Goal: Transaction & Acquisition: Purchase product/service

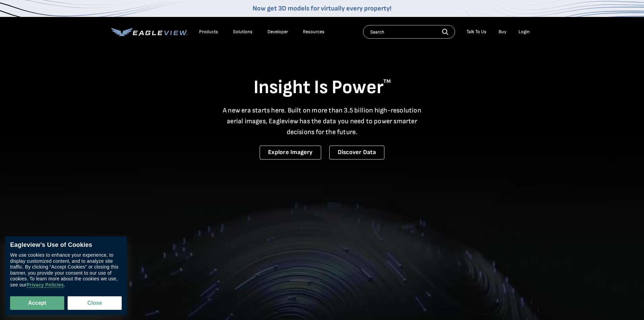
click at [525, 29] on div "Login" at bounding box center [524, 32] width 11 height 6
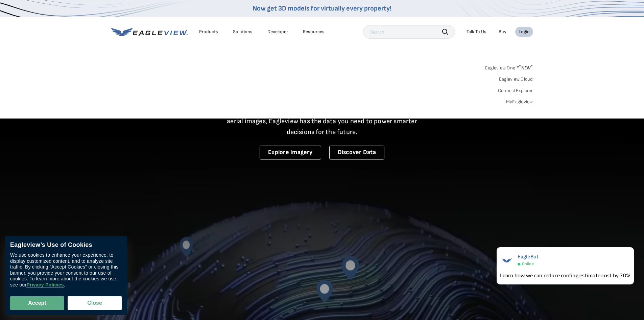
click at [520, 29] on div "Login" at bounding box center [524, 32] width 11 height 6
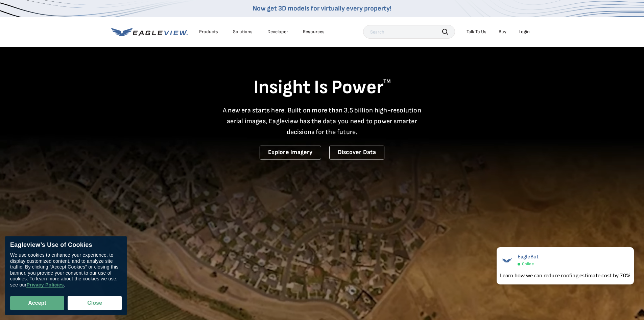
click at [522, 30] on div "Login" at bounding box center [524, 32] width 11 height 6
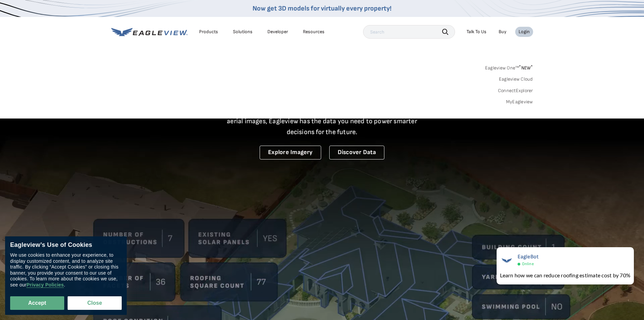
click at [521, 101] on link "MyEagleview" at bounding box center [519, 102] width 27 height 6
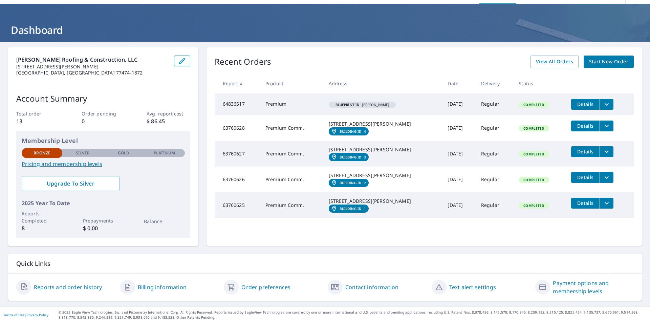
scroll to position [31, 0]
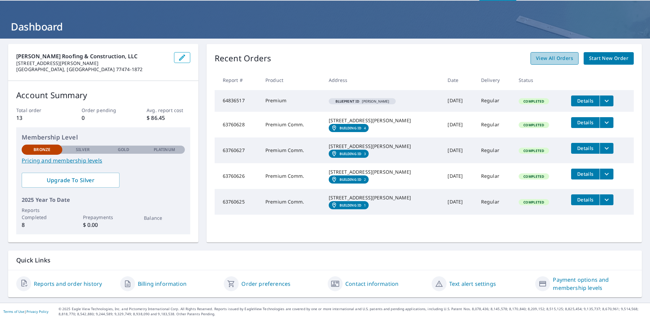
click at [558, 54] on span "View All Orders" at bounding box center [554, 58] width 37 height 8
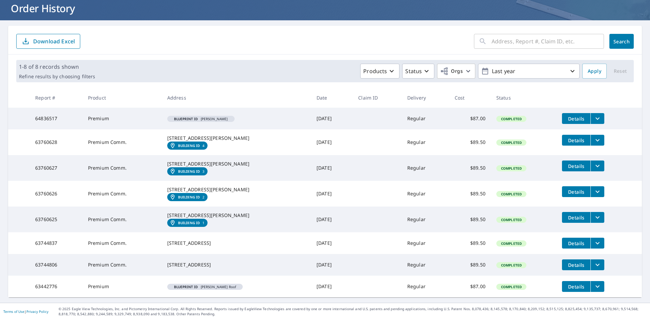
scroll to position [68, 0]
click at [570, 70] on icon "button" at bounding box center [572, 71] width 4 height 2
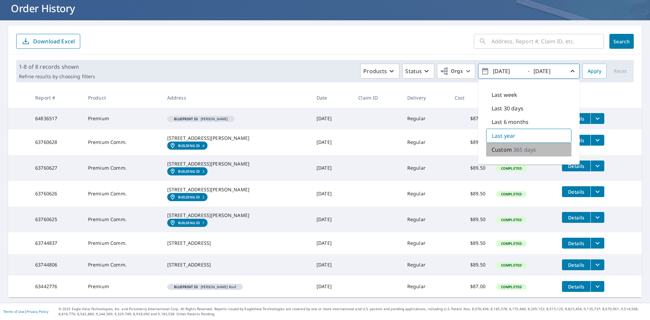
click at [520, 145] on p "365 days" at bounding box center [524, 149] width 23 height 8
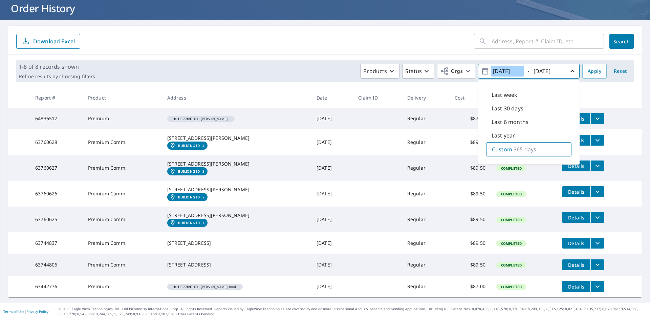
click at [499, 66] on input "2024/09/08" at bounding box center [507, 71] width 33 height 11
click at [500, 66] on input "2024/09/08" at bounding box center [507, 71] width 33 height 11
click at [508, 66] on input "2023/09/08" at bounding box center [507, 71] width 33 height 11
click at [517, 66] on input "2023/01/08" at bounding box center [507, 71] width 33 height 11
type input "2023/01/01"
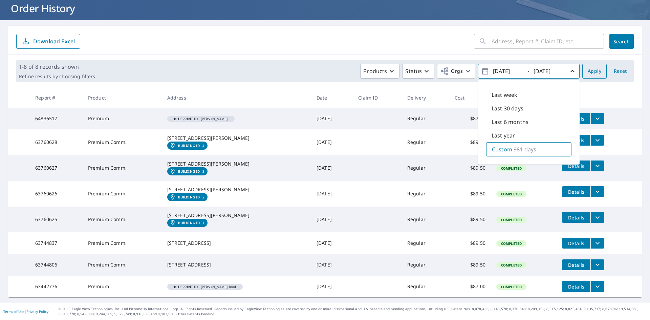
click at [591, 64] on button "Apply" at bounding box center [594, 71] width 24 height 15
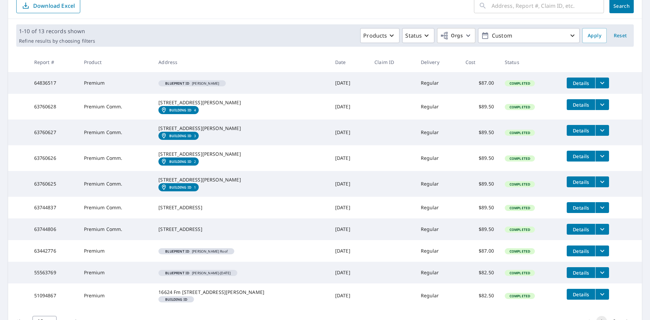
scroll to position [135, 0]
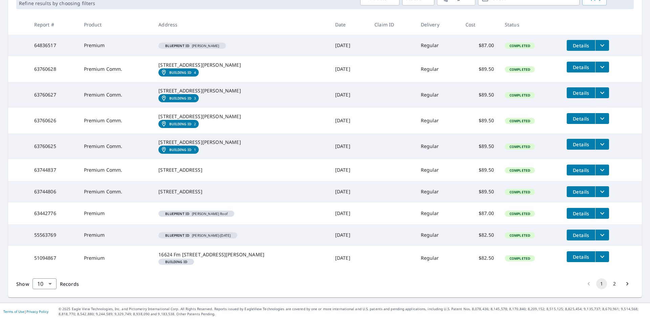
click at [577, 260] on span "Details" at bounding box center [580, 256] width 20 height 6
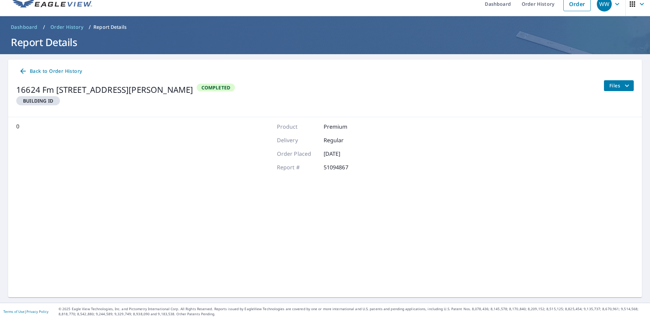
scroll to position [8, 0]
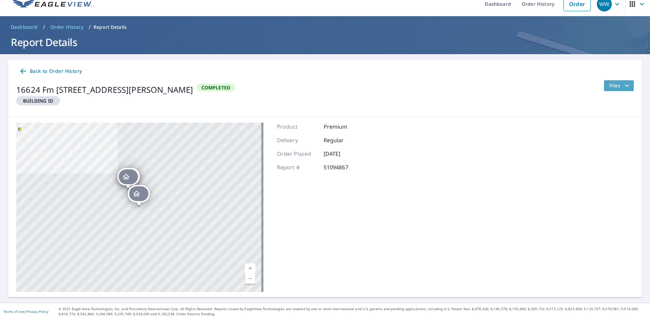
click at [622, 85] on icon "filesDropdownBtn-51094867" at bounding box center [626, 86] width 8 height 8
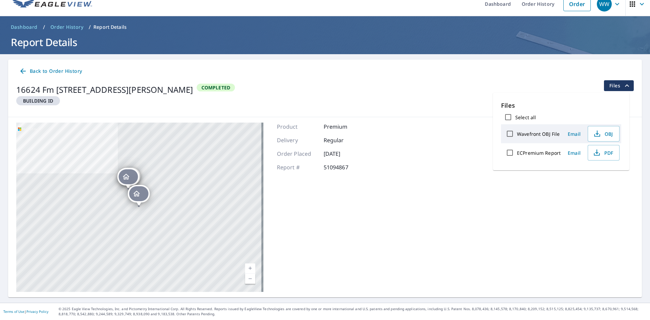
click at [508, 151] on input "ECPremium Report" at bounding box center [509, 152] width 14 height 14
checkbox input "true"
click at [592, 172] on button "Download" at bounding box center [594, 176] width 47 height 12
click at [587, 77] on div "Back to Order History" at bounding box center [324, 71] width 617 height 13
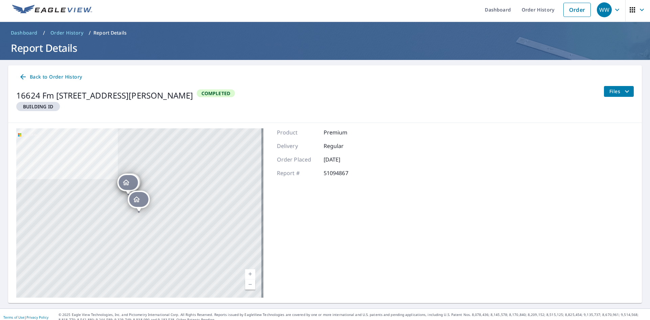
scroll to position [0, 0]
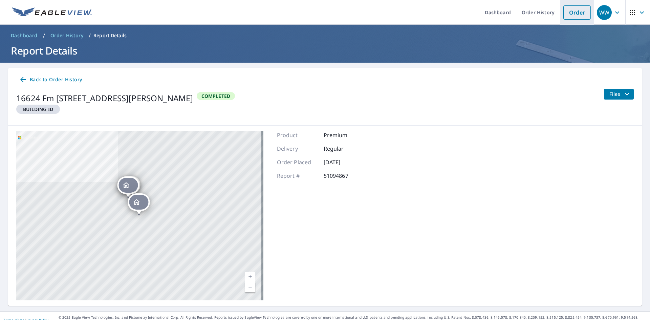
click at [577, 14] on link "Order" at bounding box center [576, 12] width 27 height 14
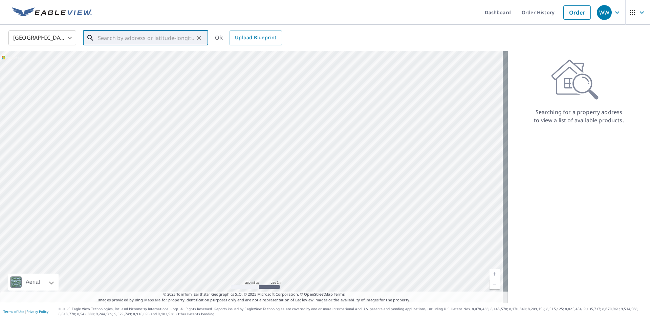
click at [108, 42] on input "text" at bounding box center [146, 37] width 96 height 19
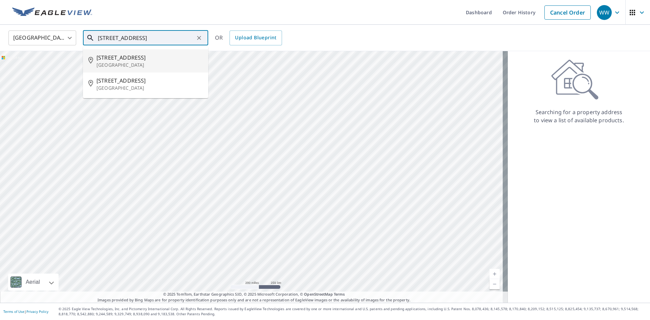
click at [116, 57] on span "514 West St" at bounding box center [149, 57] width 106 height 8
type input "514 West St Sealy, TX 77474"
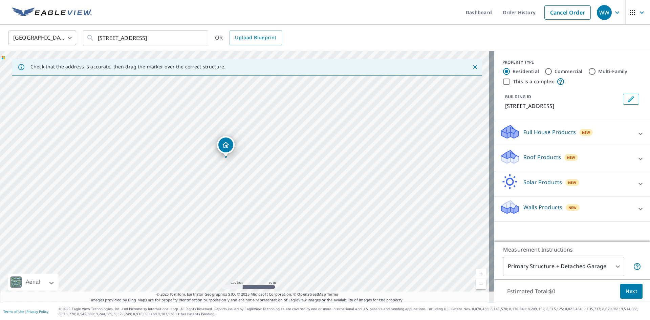
drag, startPoint x: 257, startPoint y: 155, endPoint x: 263, endPoint y: 173, distance: 18.9
click at [263, 173] on div "514 West St Sealy, TX 77474" at bounding box center [247, 176] width 494 height 251
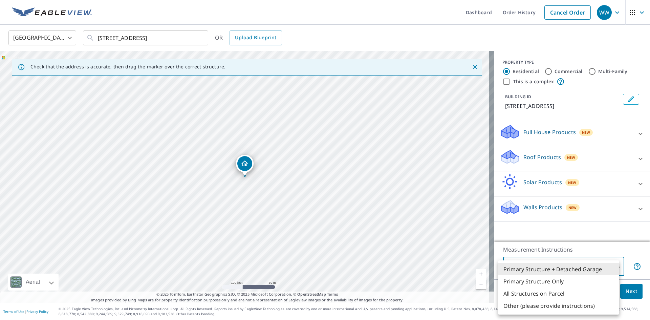
click at [612, 265] on body "WW WW Dashboard Order History Cancel Order WW United States US ​ 514 West St Se…" at bounding box center [325, 160] width 650 height 320
click at [600, 278] on li "Primary Structure Only" at bounding box center [558, 281] width 121 height 12
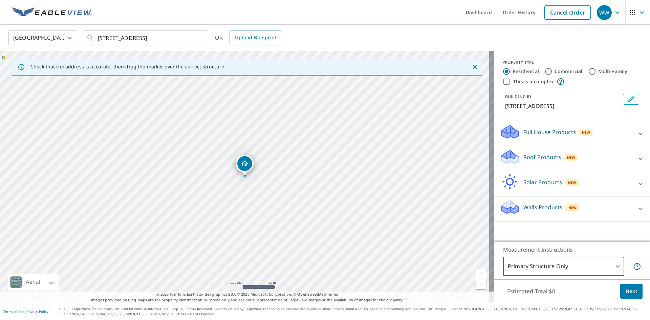
click at [625, 289] on span "Next" at bounding box center [631, 291] width 12 height 8
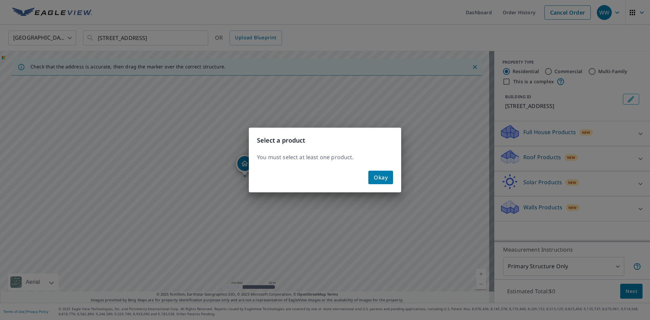
click at [385, 175] on span "Okay" at bounding box center [380, 177] width 14 height 9
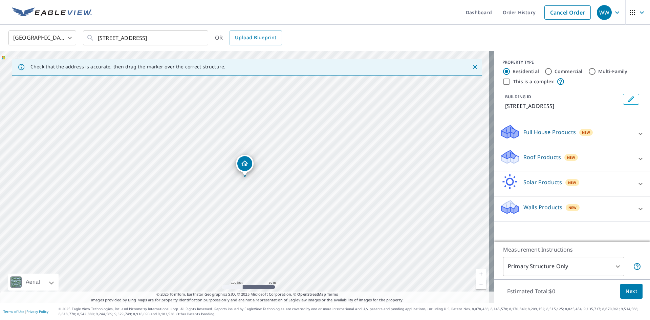
click at [611, 266] on body "WW WW Dashboard Order History Cancel Order WW United States US ​ 514 West St Se…" at bounding box center [325, 160] width 650 height 320
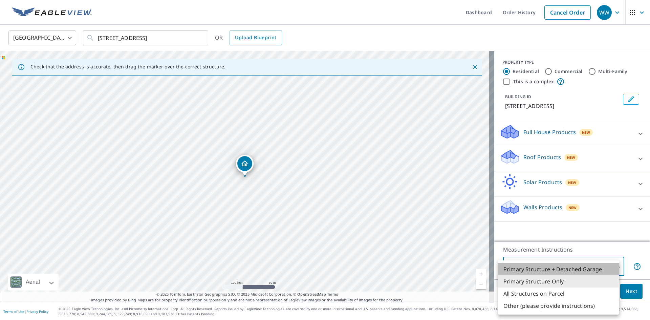
click at [601, 268] on li "Primary Structure + Detached Garage" at bounding box center [558, 269] width 121 height 12
type input "1"
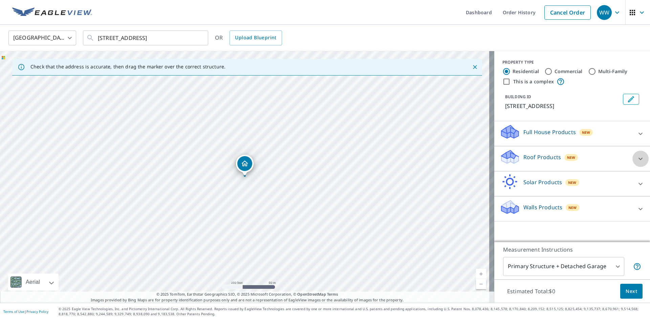
click at [636, 156] on icon at bounding box center [640, 159] width 8 height 8
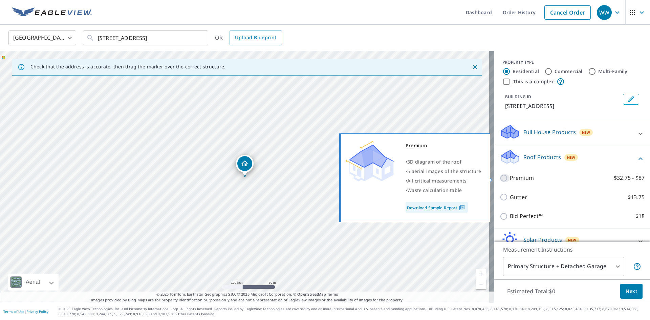
click at [499, 179] on input "Premium $32.75 - $87" at bounding box center [504, 178] width 10 height 8
checkbox input "true"
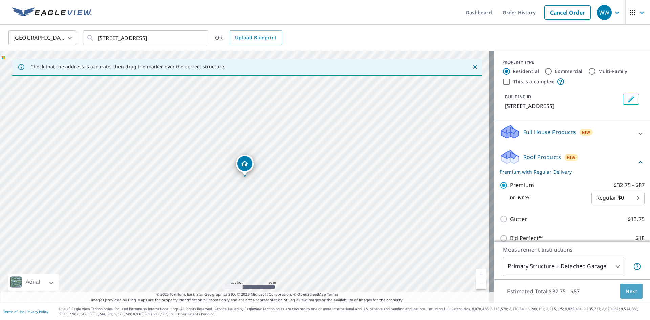
click at [620, 290] on button "Next" at bounding box center [631, 290] width 22 height 15
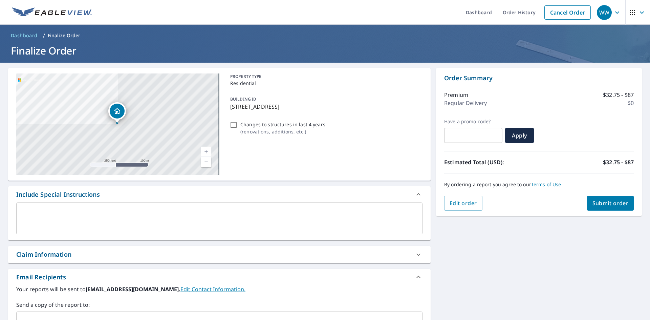
click at [607, 209] on button "Submit order" at bounding box center [610, 203] width 47 height 15
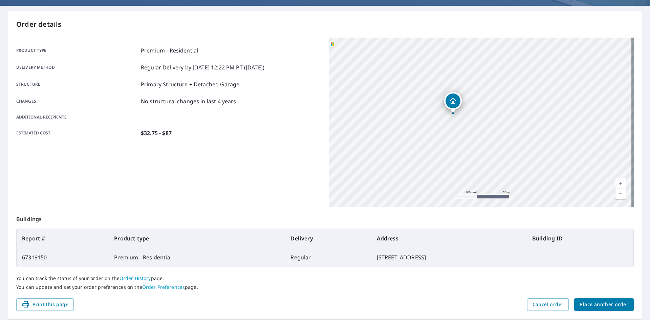
scroll to position [68, 0]
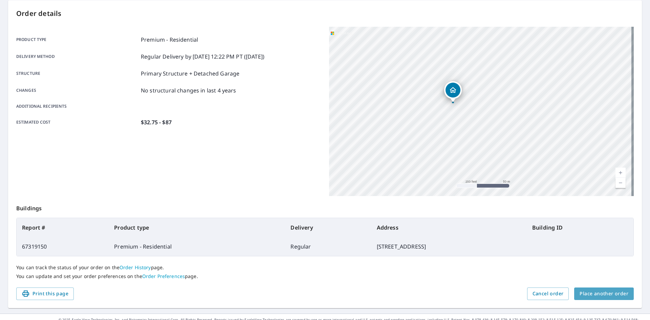
click at [611, 294] on span "Place another order" at bounding box center [603, 293] width 49 height 8
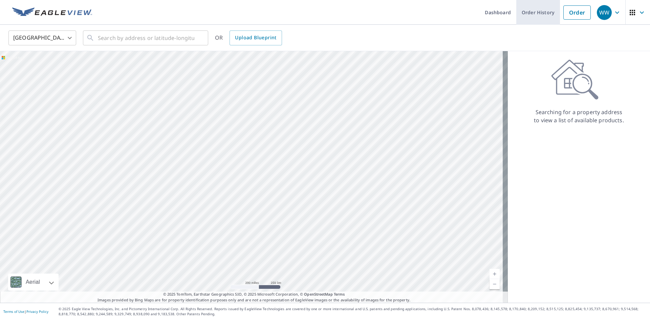
click at [530, 8] on link "Order History" at bounding box center [538, 12] width 44 height 25
